Goal: Find specific page/section: Find specific page/section

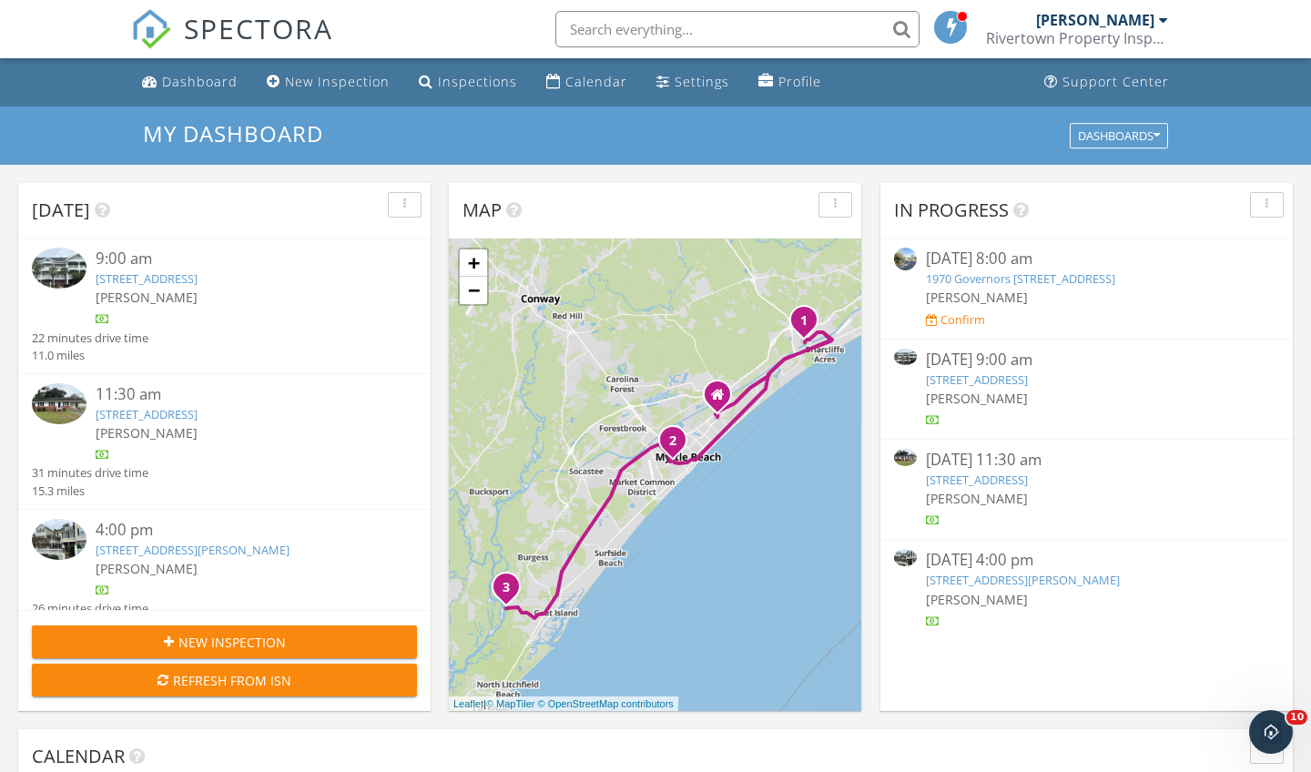
click at [64, 560] on img at bounding box center [59, 539] width 55 height 41
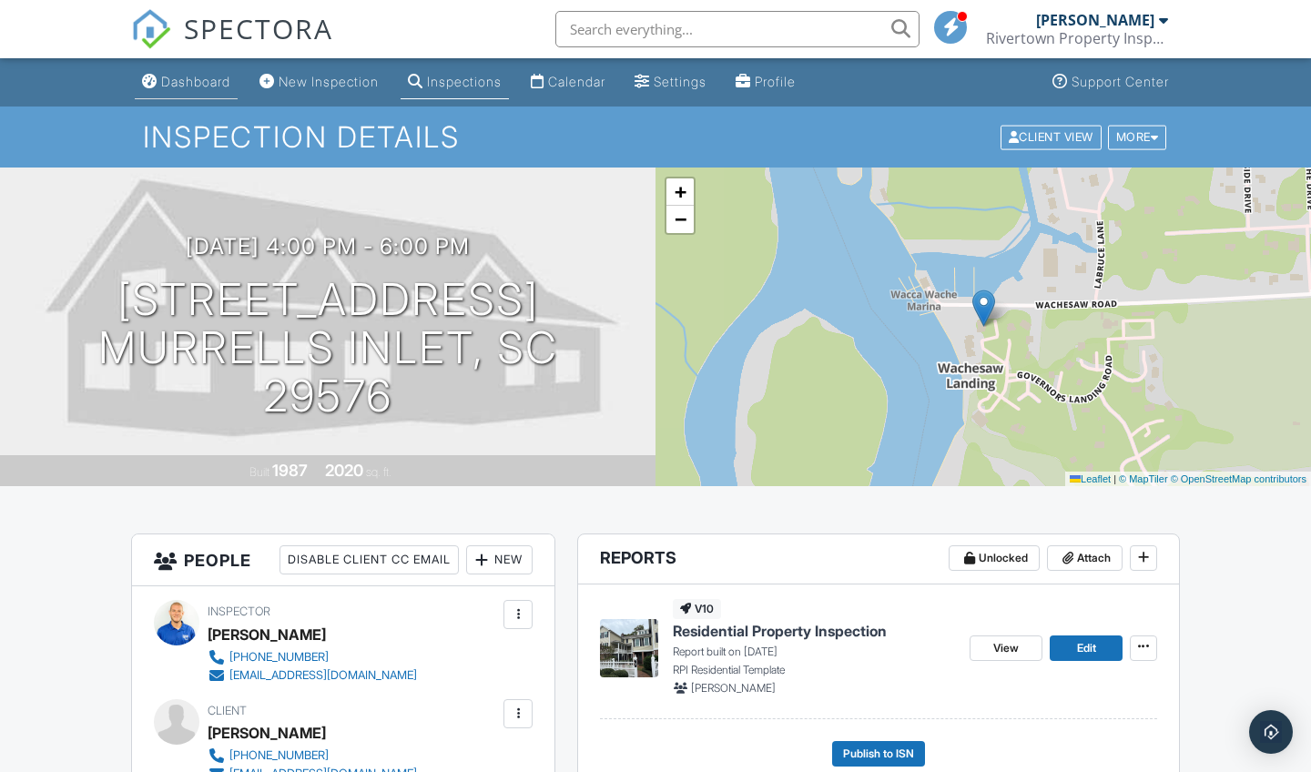
click at [227, 86] on div "Dashboard" at bounding box center [195, 81] width 69 height 15
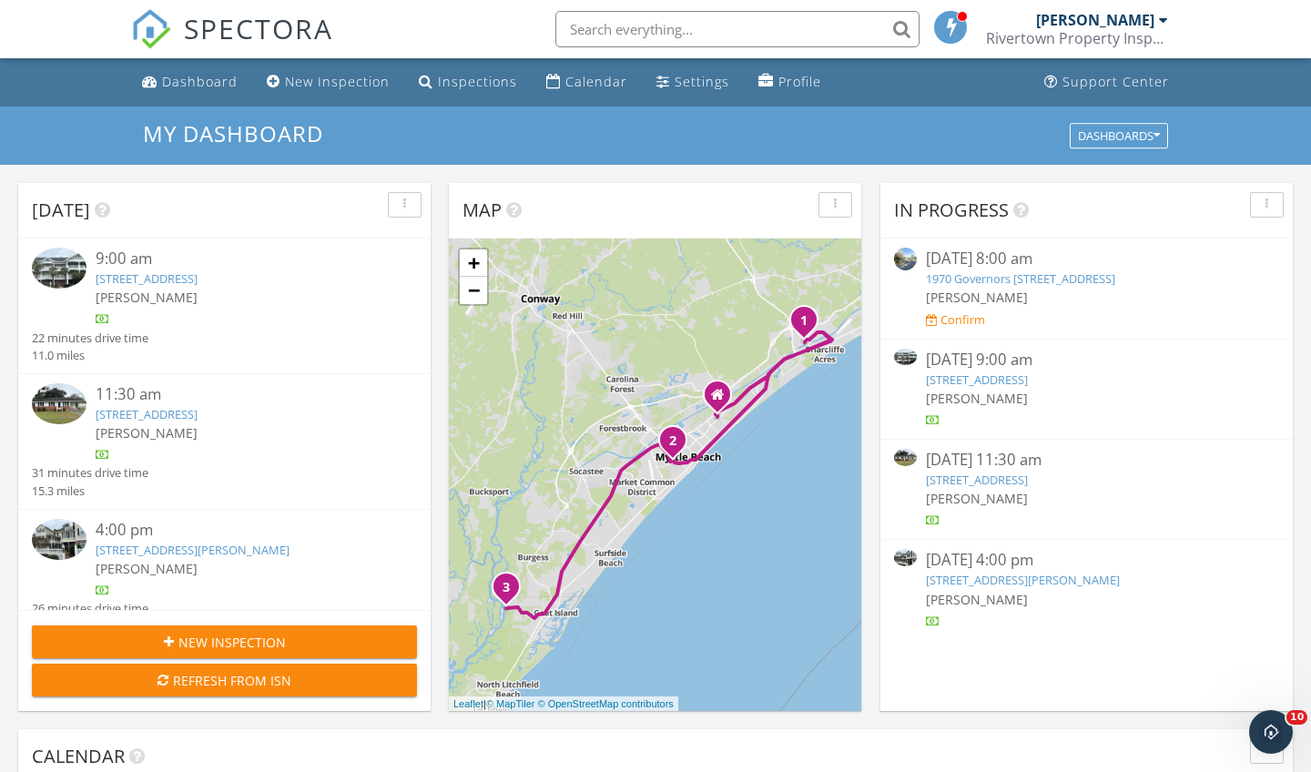
click at [61, 413] on img at bounding box center [59, 403] width 55 height 41
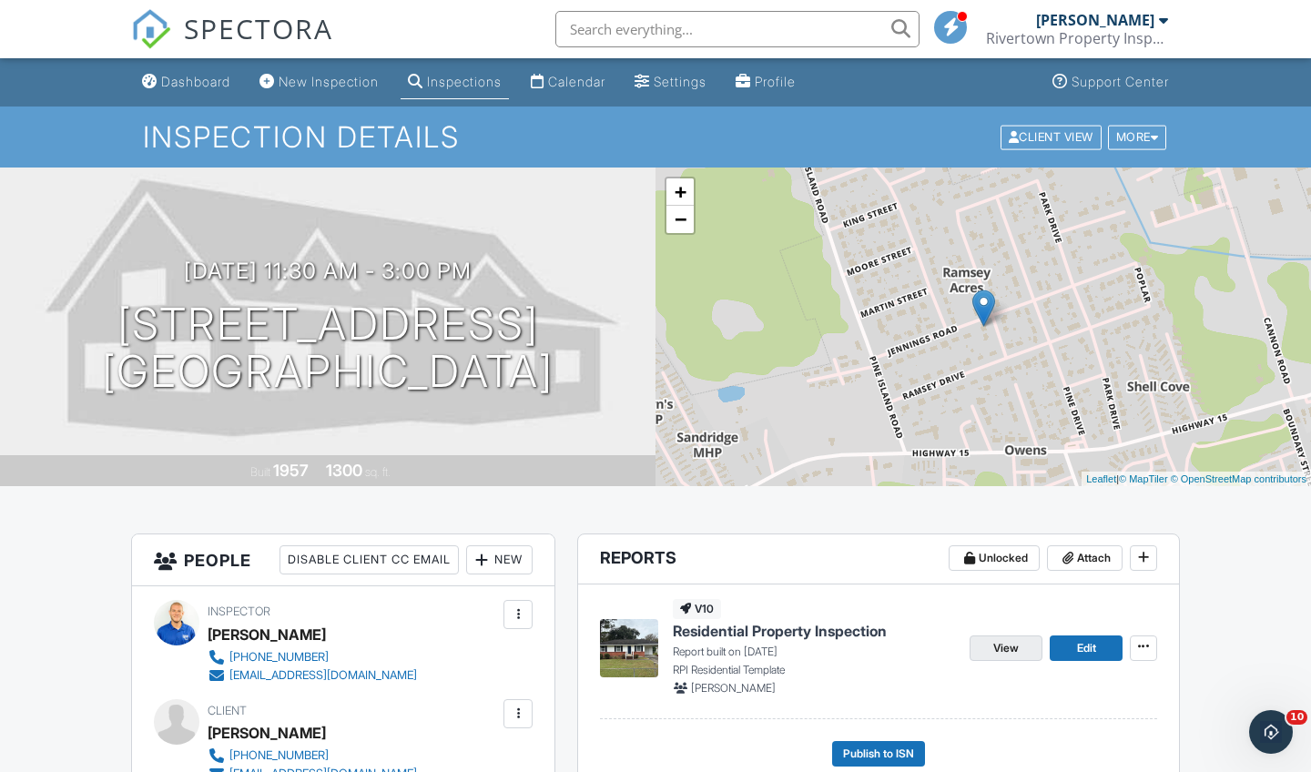
click at [1016, 653] on span "View" at bounding box center [1005, 648] width 25 height 18
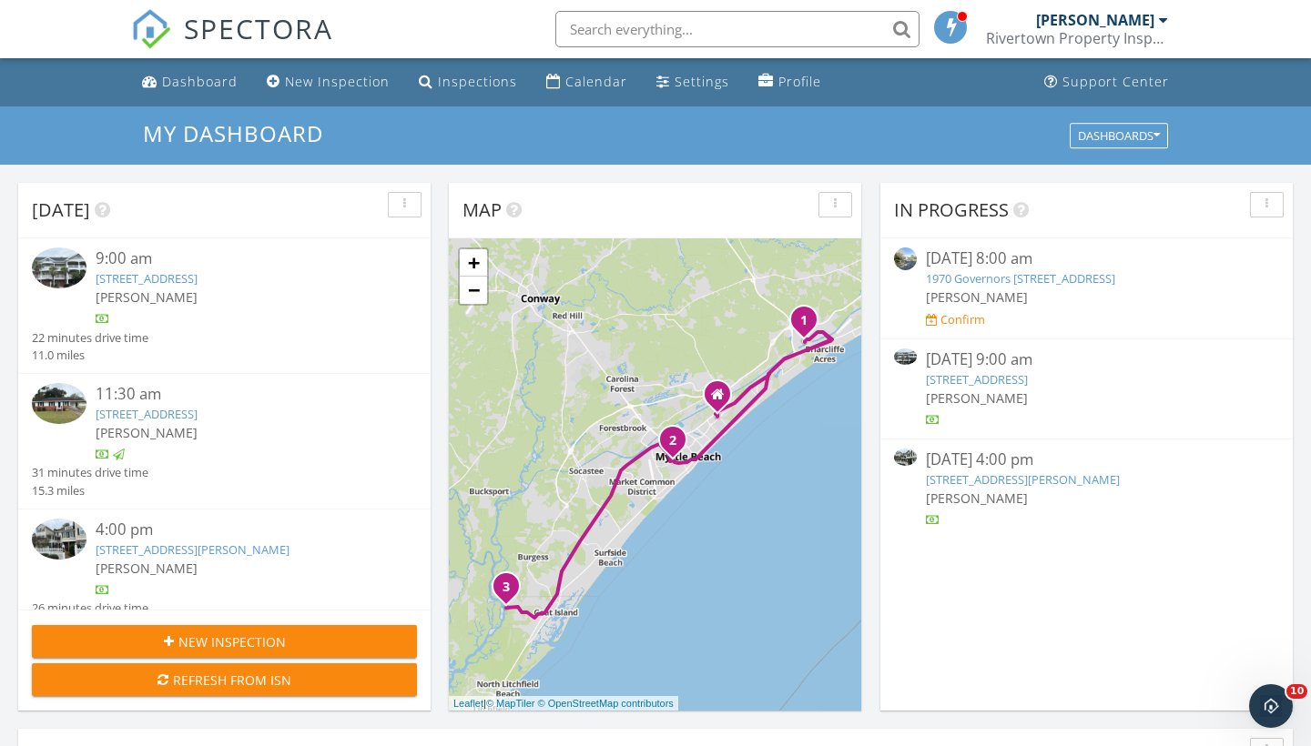
click at [32, 560] on div at bounding box center [64, 542] width 64 height 46
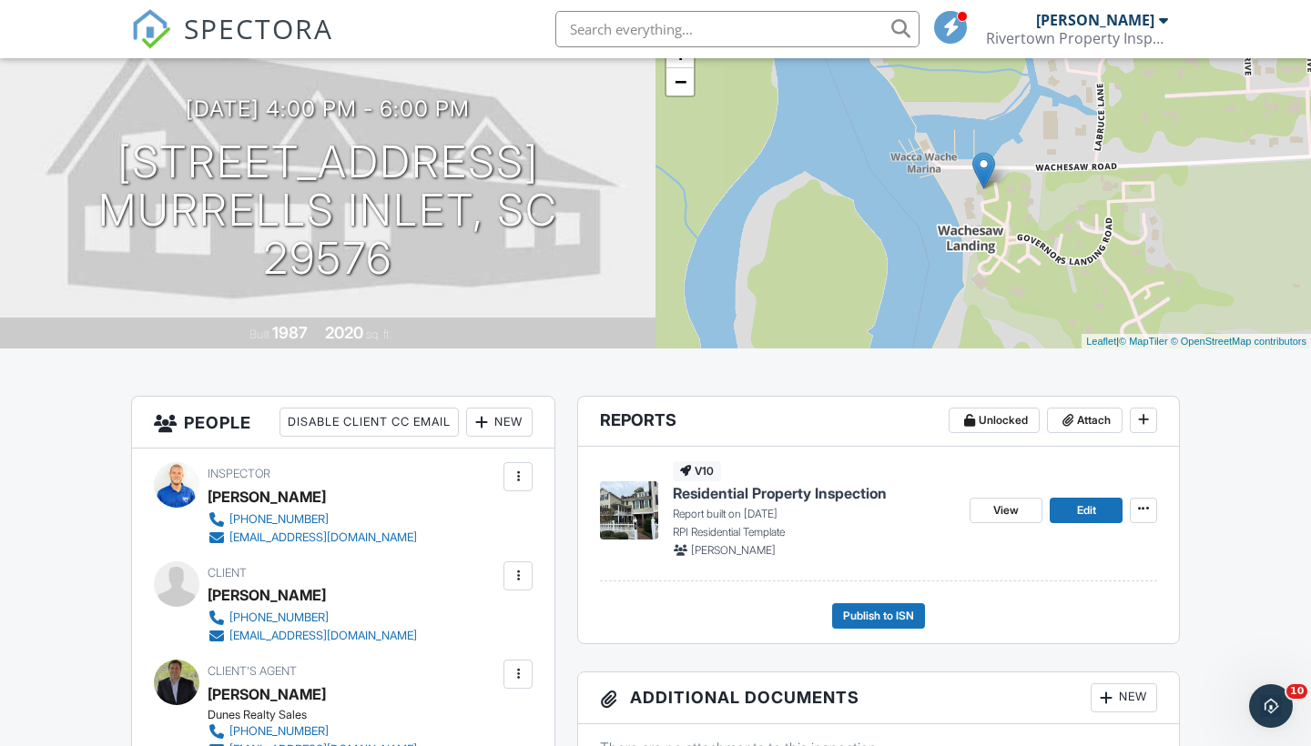
scroll to position [154, 0]
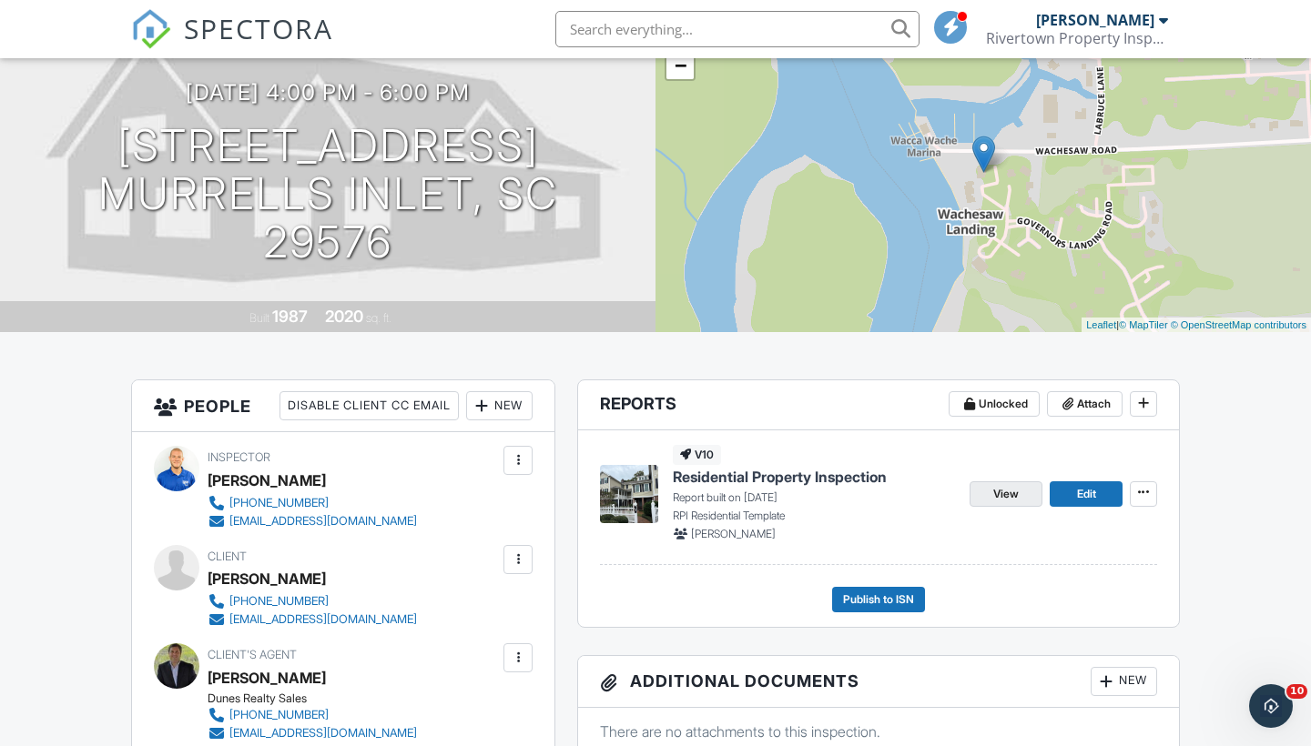
click at [1007, 489] on span "View" at bounding box center [1005, 494] width 25 height 18
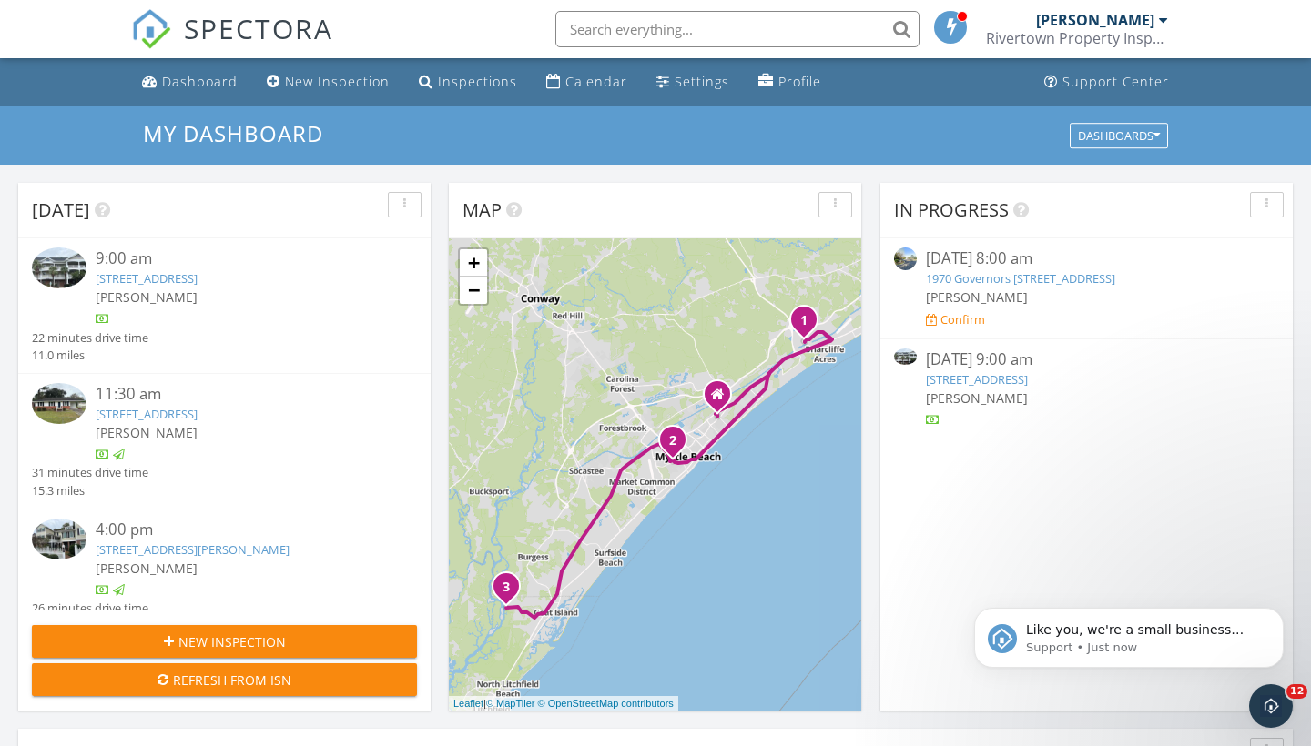
click at [48, 270] on img at bounding box center [59, 268] width 55 height 41
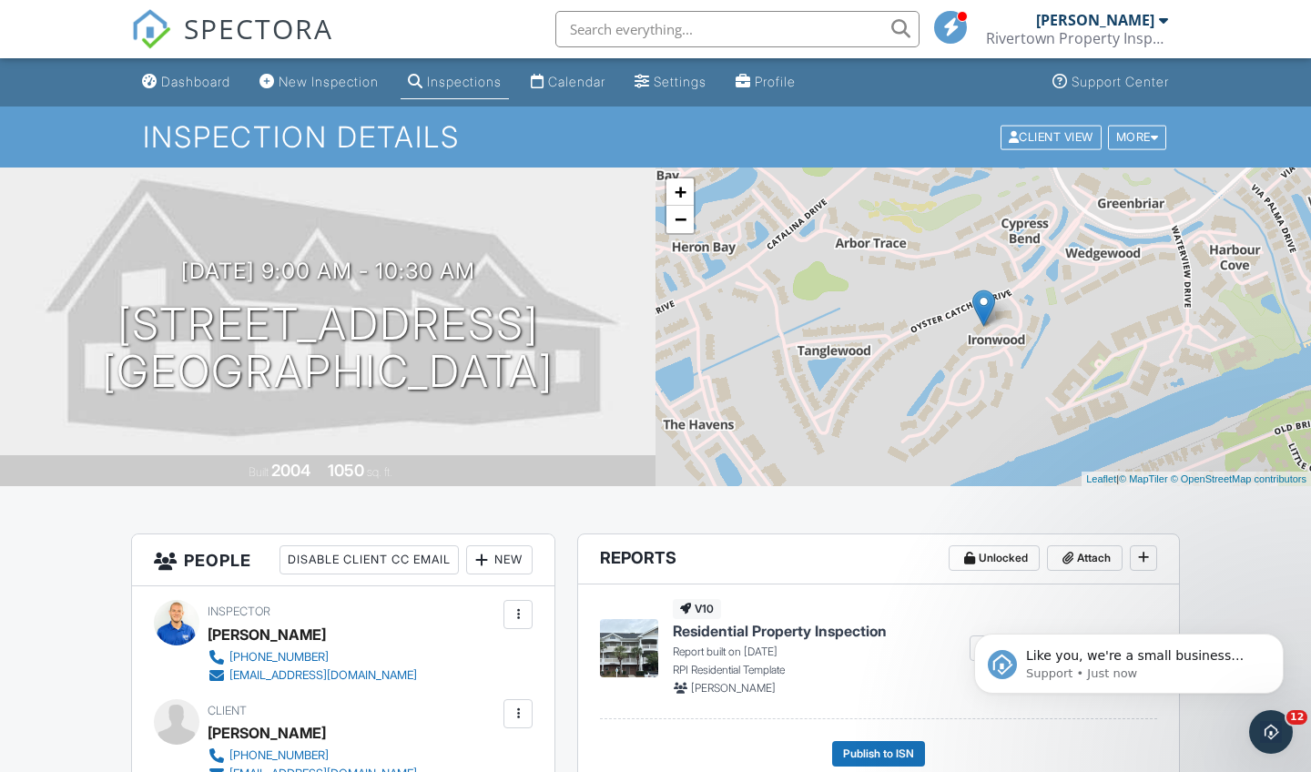
click at [1093, 595] on html "Like you, we're a small business that relies on reviews to grow. If you have a …" at bounding box center [1129, 658] width 364 height 127
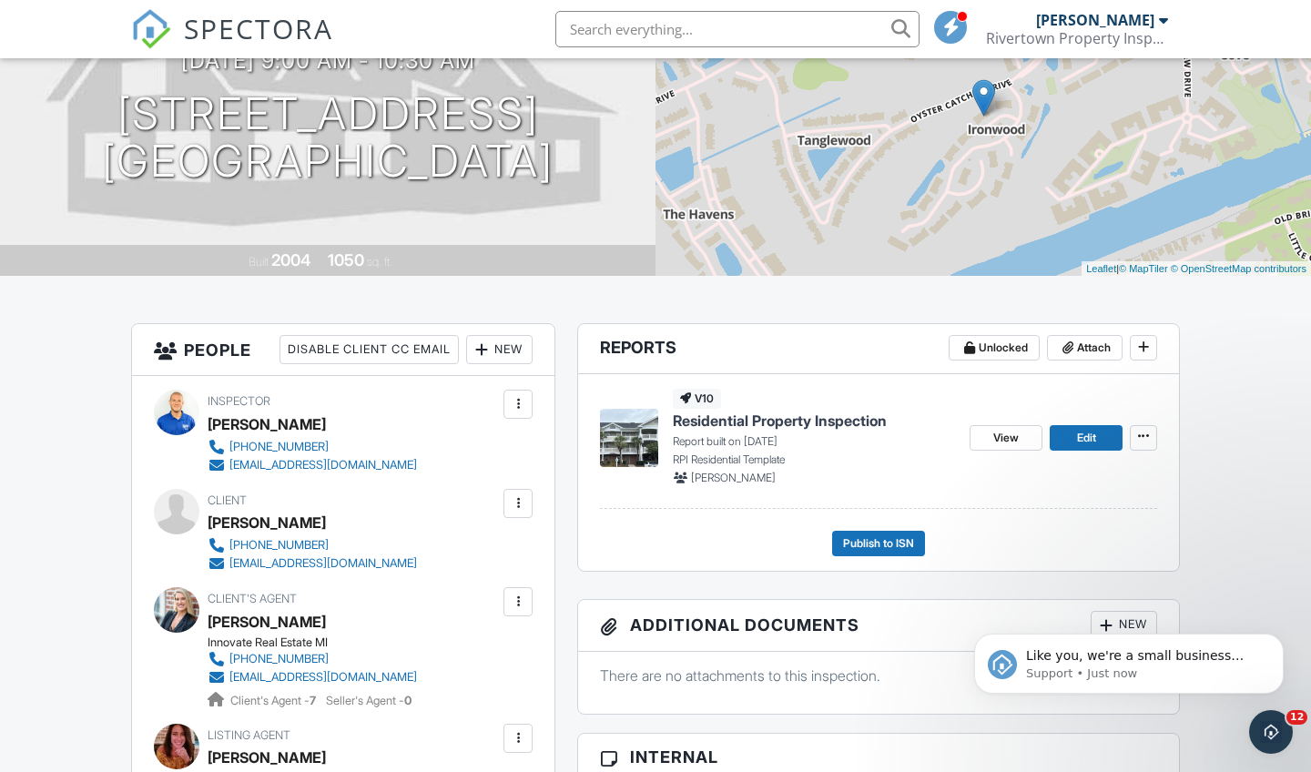
scroll to position [227, 0]
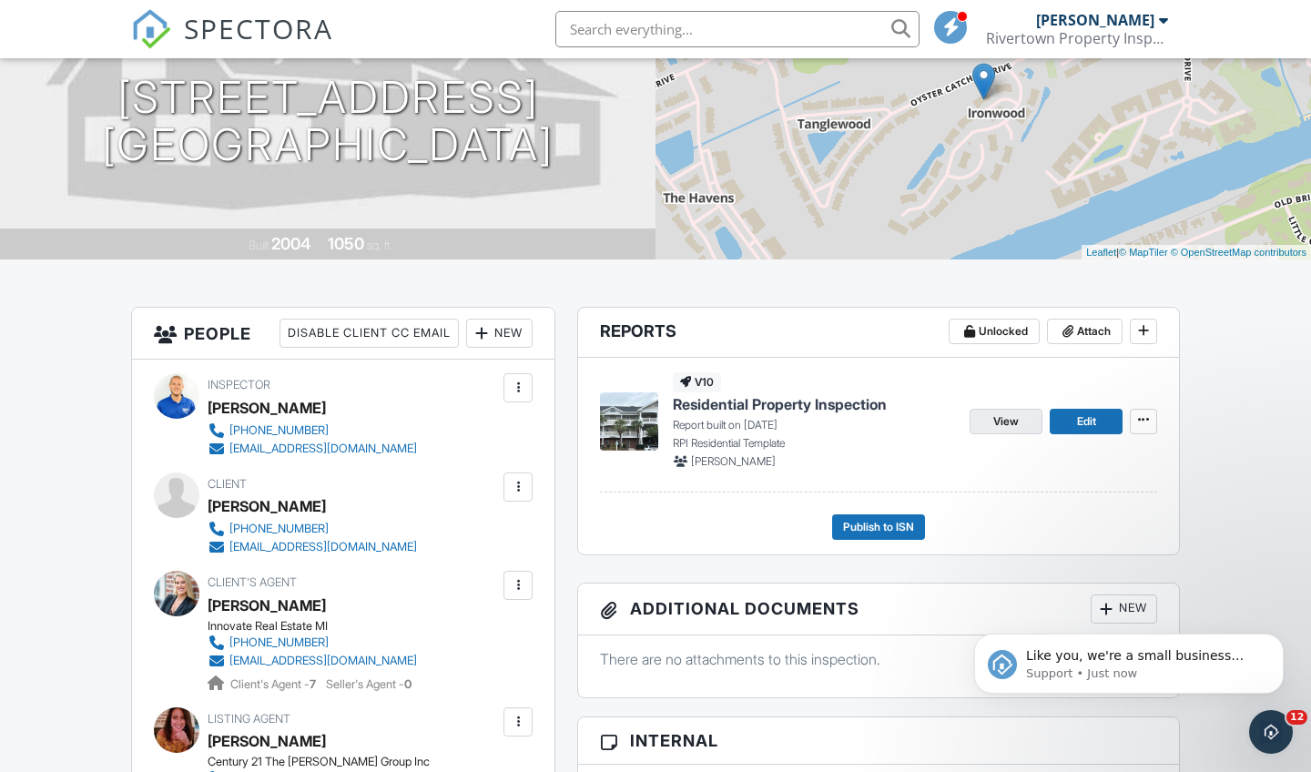
click at [1009, 426] on span "View" at bounding box center [1005, 421] width 25 height 18
